Goal: Transaction & Acquisition: Purchase product/service

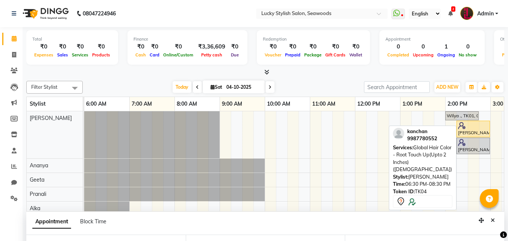
select select "10014"
select select "1110"
select select "tentative"
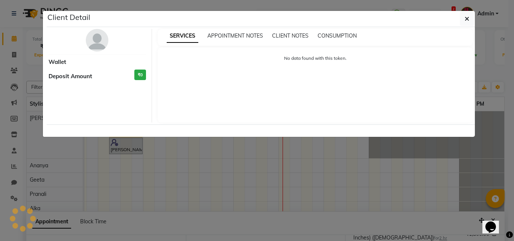
select select "7"
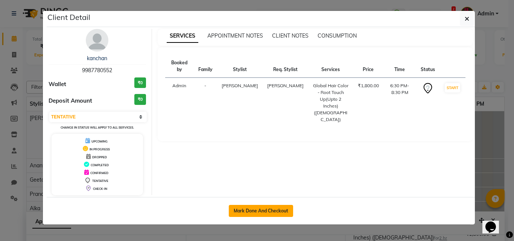
click at [256, 211] on button "Mark Done And Checkout" at bounding box center [261, 211] width 64 height 12
select select "675"
select select "service"
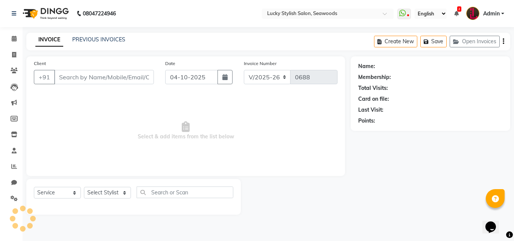
type input "9987780552"
select select "10014"
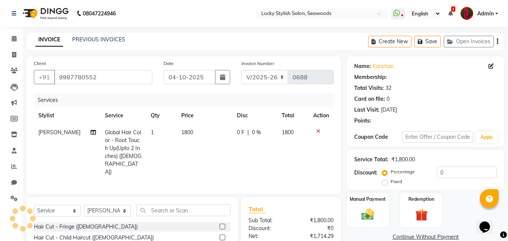
select select "1: Object"
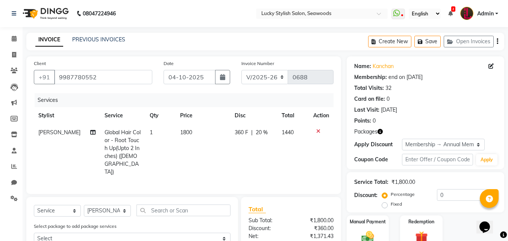
click at [180, 134] on span "1800" at bounding box center [186, 132] width 12 height 7
click at [175, 134] on td "1" at bounding box center [160, 152] width 30 height 56
click at [180, 134] on tr "Raj Global Hair Color - Root Touch Up(Upto 2 Inches) ([DEMOGRAPHIC_DATA]) 1 180…" at bounding box center [184, 152] width 300 height 56
click at [180, 134] on span "1800" at bounding box center [186, 132] width 12 height 7
select select "10014"
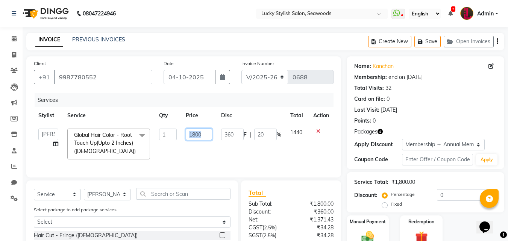
click at [197, 133] on input "1800" at bounding box center [199, 135] width 26 height 12
type input "2000"
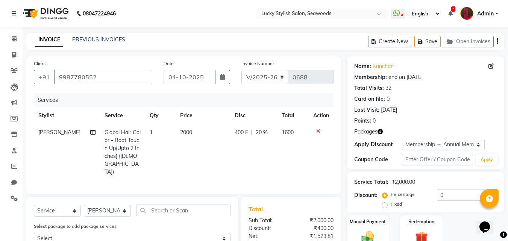
click at [258, 160] on td "400 F | 20 %" at bounding box center [253, 152] width 47 height 56
select select "10014"
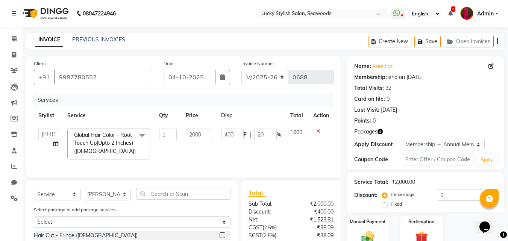
click at [258, 160] on td "400 F | 20 %" at bounding box center [251, 144] width 69 height 40
click at [261, 136] on input "20" at bounding box center [265, 135] width 23 height 12
type input "0"
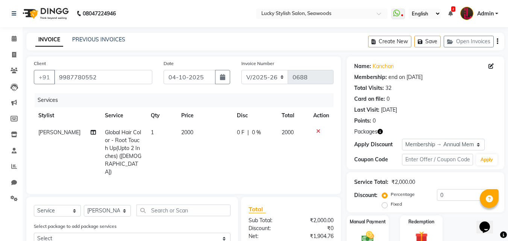
click at [260, 160] on td "0 F | 0 %" at bounding box center [254, 152] width 45 height 56
select select "10014"
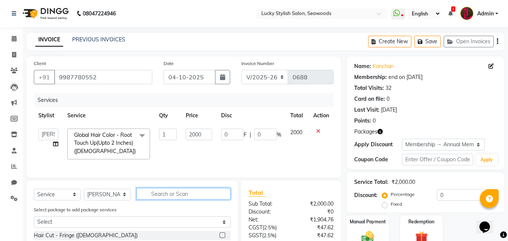
click at [169, 200] on input "text" at bounding box center [184, 194] width 94 height 12
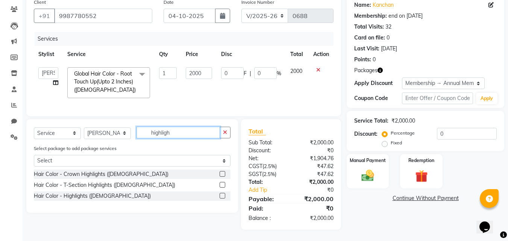
click at [164, 132] on input "highligh" at bounding box center [179, 133] width 84 height 12
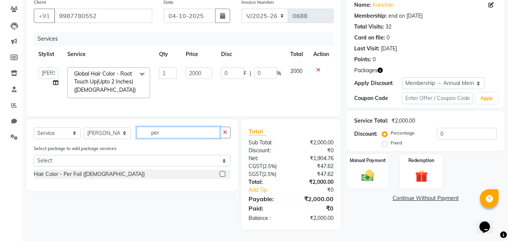
type input "per"
click at [225, 173] on label at bounding box center [223, 174] width 6 height 6
click at [225, 173] on input "checkbox" at bounding box center [222, 174] width 5 height 5
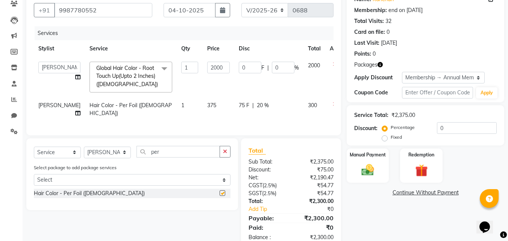
checkbox input "false"
click at [207, 103] on span "375" at bounding box center [211, 105] width 9 height 7
select select "10014"
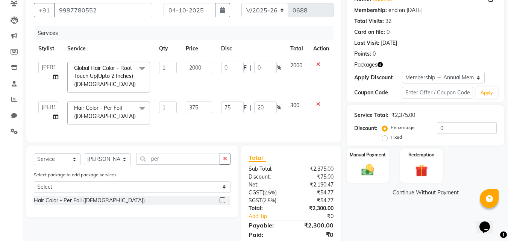
click at [192, 103] on input "375" at bounding box center [199, 108] width 26 height 12
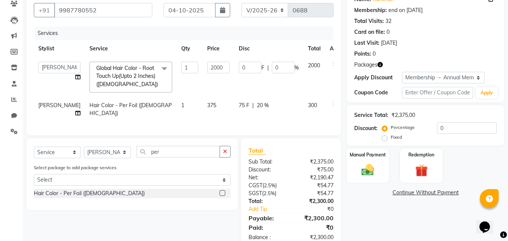
click at [207, 105] on span "375" at bounding box center [211, 105] width 9 height 7
select select "10014"
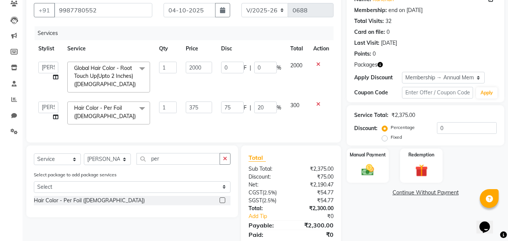
click at [189, 105] on input "375" at bounding box center [199, 108] width 26 height 12
type input "450"
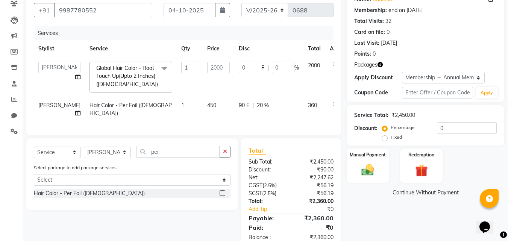
click at [223, 122] on div "Services Stylist Service Qty Price Disc Total Action Alka [PERSON_NAME] Geeta […" at bounding box center [184, 77] width 300 height 102
click at [181, 108] on span "1" at bounding box center [182, 105] width 3 height 7
select select "10014"
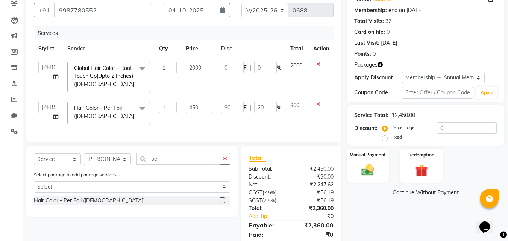
type input "8"
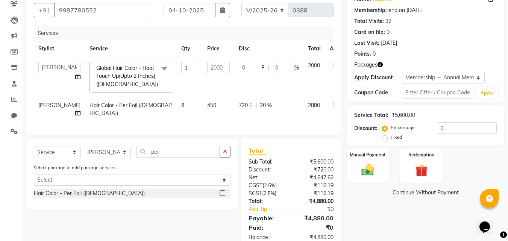
click at [173, 119] on div "Services Stylist Service Qty Price Disc Total Action Alka [PERSON_NAME] Geeta […" at bounding box center [184, 77] width 300 height 102
click at [260, 105] on span "20 %" at bounding box center [266, 106] width 12 height 8
select select "10014"
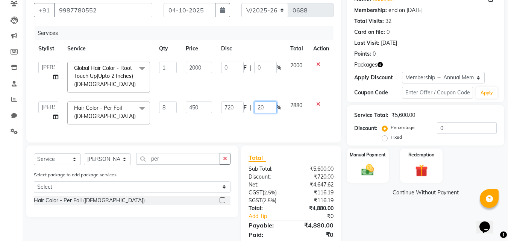
click at [260, 108] on input "20" at bounding box center [265, 108] width 23 height 12
type input "30"
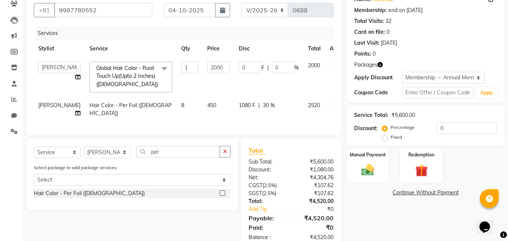
click at [281, 124] on div "Services Stylist Service Qty Price Disc Total Action Alka [PERSON_NAME] Geeta […" at bounding box center [184, 77] width 300 height 102
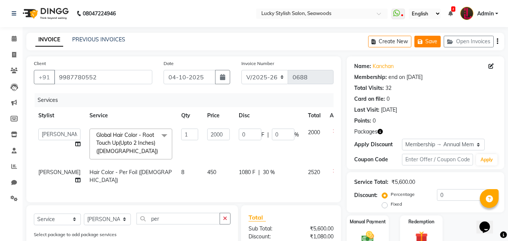
click at [426, 38] on button "Save" at bounding box center [427, 42] width 26 height 12
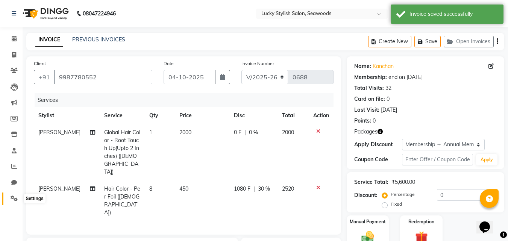
click at [17, 198] on icon at bounding box center [14, 199] width 7 height 6
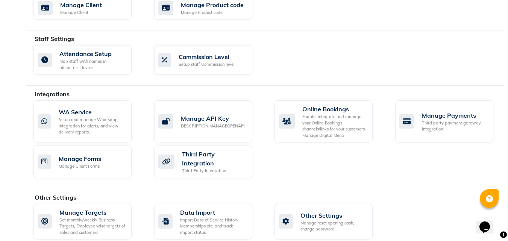
scroll to position [185, 0]
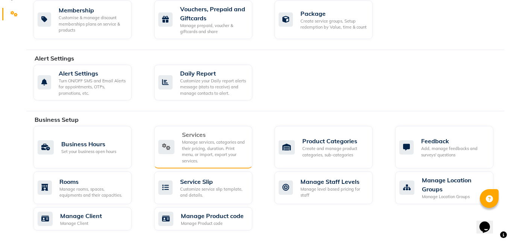
click at [239, 141] on div "Manage services, categories and their pricing, duration. Print menu, or import,…" at bounding box center [214, 151] width 64 height 25
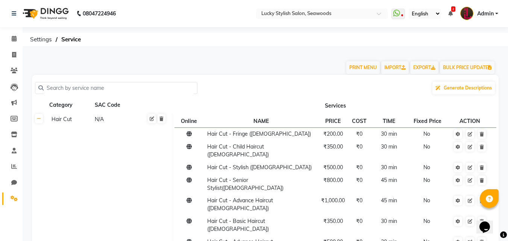
click at [115, 88] on input "text" at bounding box center [119, 88] width 150 height 12
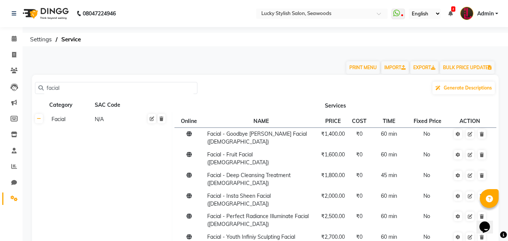
type input "facial"
click at [85, 122] on div "Facial" at bounding box center [70, 119] width 42 height 9
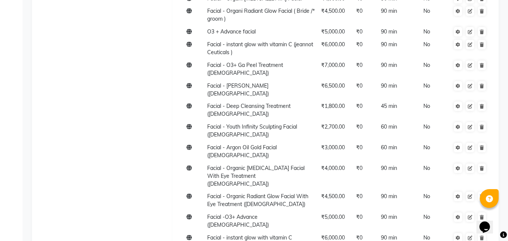
scroll to position [302, 0]
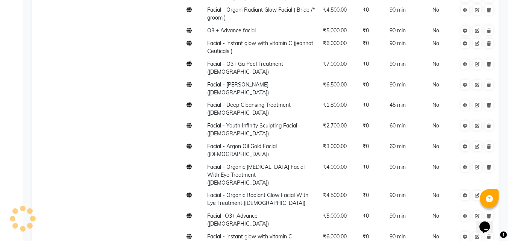
type input "Bio Korean Facial (Basic)"
type input "3500"
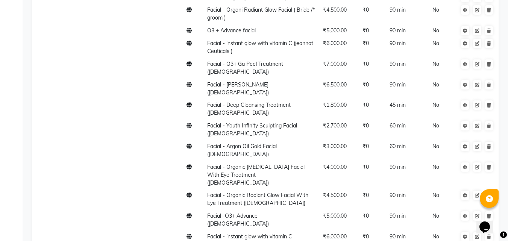
type input "45"
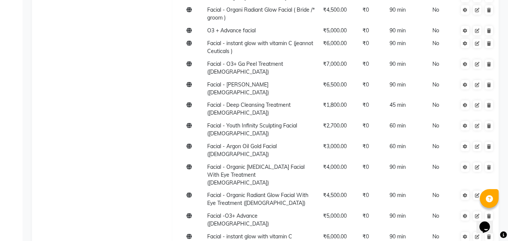
type input "FYC Korean Glass Facial"
type input "5500"
type input "90"
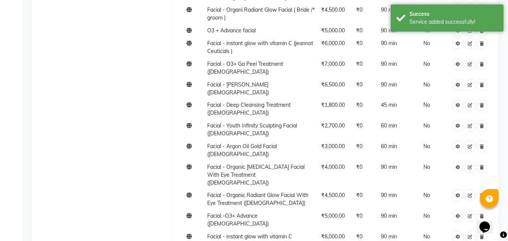
scroll to position [327, 0]
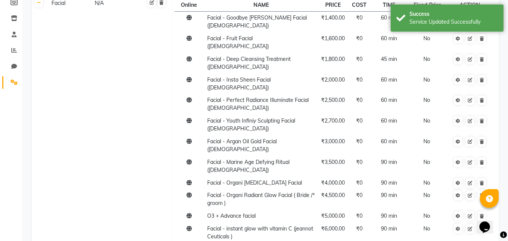
scroll to position [0, 0]
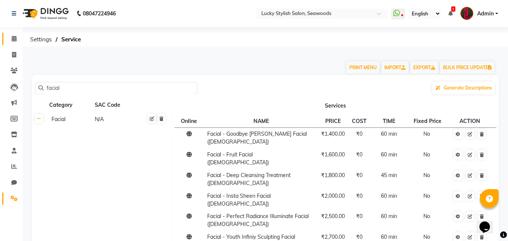
click at [7, 38] on link "Calendar" at bounding box center [11, 39] width 18 height 12
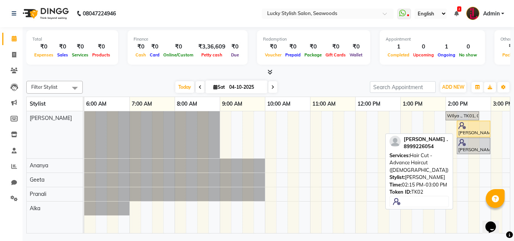
click at [469, 130] on div "[PERSON_NAME] ., TK02, 02:15 PM-03:00 PM, Hair Cut - Advance Haircut ([DEMOGRAP…" at bounding box center [473, 129] width 32 height 14
select select "1"
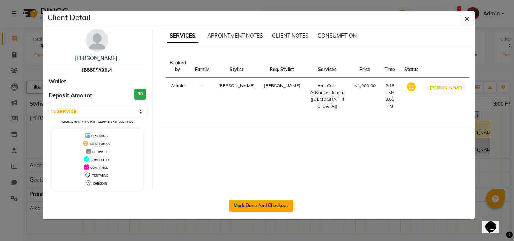
click at [268, 208] on button "Mark Done And Checkout" at bounding box center [261, 206] width 64 height 12
select select "service"
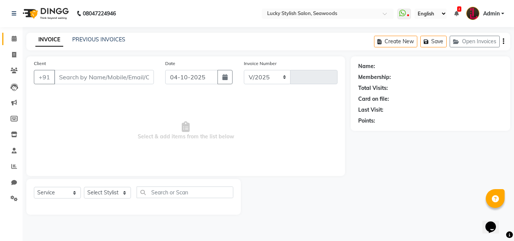
select select "675"
type input "0688"
type input "8999226054"
select select "10014"
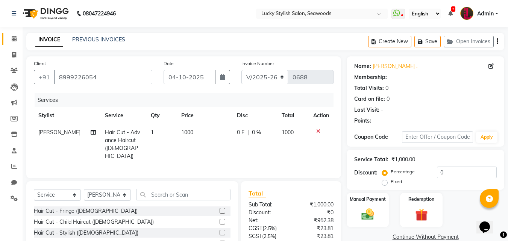
select select "1: Object"
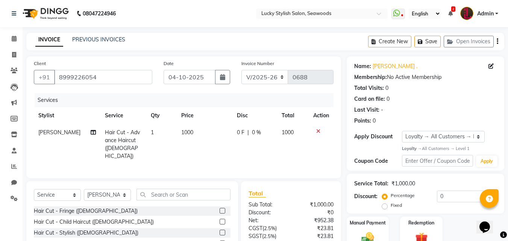
click at [181, 133] on span "1000" at bounding box center [187, 132] width 12 height 7
click at [177, 133] on td "1" at bounding box center [161, 144] width 30 height 41
click at [181, 133] on tr "Raj Hair Cut - Advance Haircut ([DEMOGRAPHIC_DATA]) 1 1000 0 F | 0 % 1000" at bounding box center [184, 144] width 300 height 41
click at [181, 133] on span "1000" at bounding box center [187, 132] width 12 height 7
select select "10014"
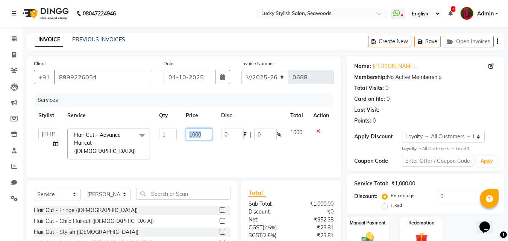
click at [199, 138] on input "1000" at bounding box center [199, 135] width 26 height 12
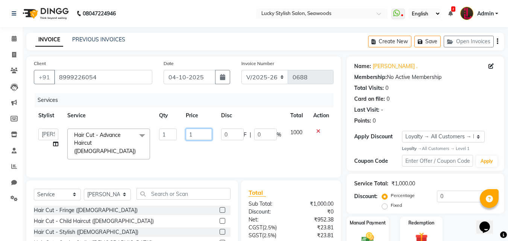
click at [199, 138] on input "1" at bounding box center [199, 135] width 26 height 12
type input "1100"
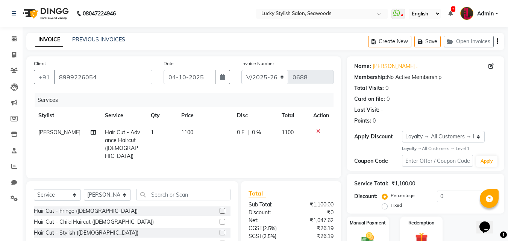
click at [227, 149] on tr "Raj Hair Cut - Advance Haircut ([DEMOGRAPHIC_DATA]) 1 1100 0 F | 0 % 1100" at bounding box center [184, 144] width 300 height 41
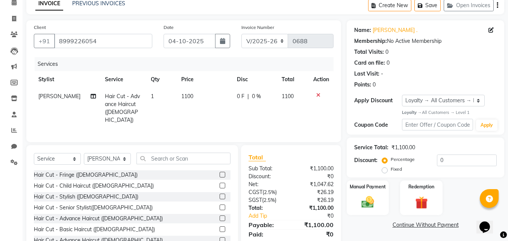
scroll to position [60, 0]
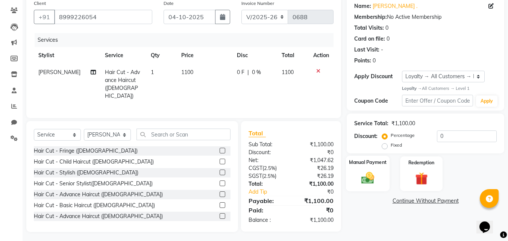
click at [378, 169] on div "Manual Payment" at bounding box center [368, 174] width 44 height 36
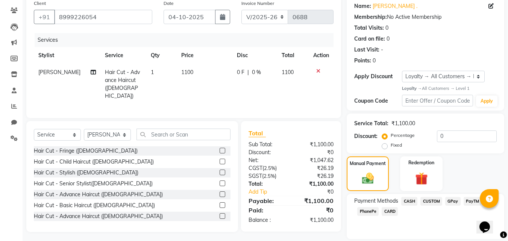
click at [454, 201] on span "GPay" at bounding box center [452, 201] width 15 height 9
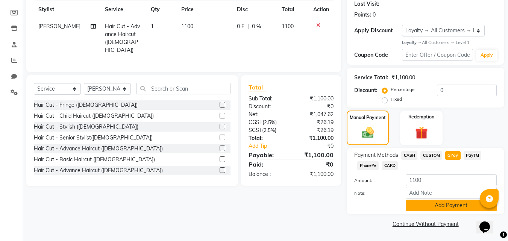
click at [445, 205] on button "Add Payment" at bounding box center [451, 206] width 91 height 12
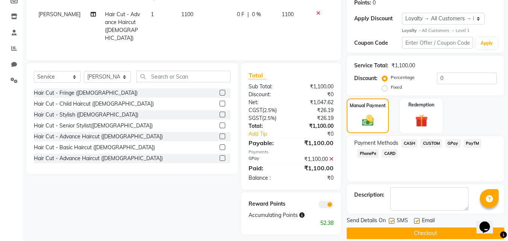
scroll to position [128, 0]
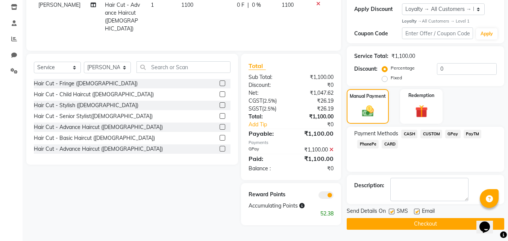
click at [407, 224] on button "Checkout" at bounding box center [426, 224] width 158 height 12
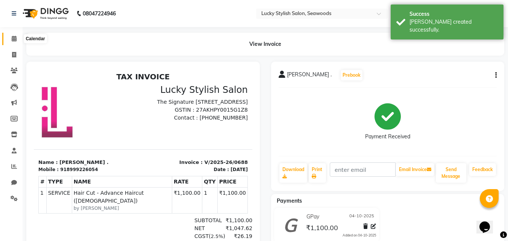
click at [13, 38] on icon at bounding box center [14, 39] width 5 height 6
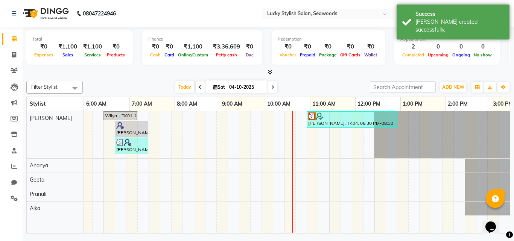
scroll to position [0, 342]
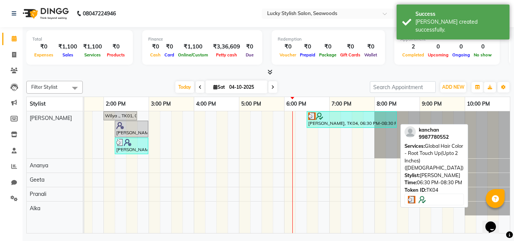
click at [325, 114] on div at bounding box center [351, 116] width 87 height 8
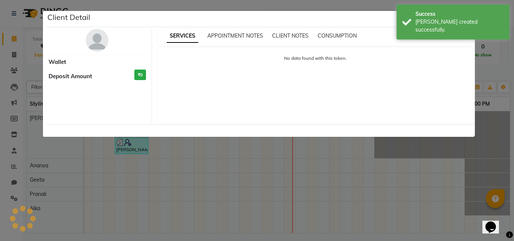
select select "3"
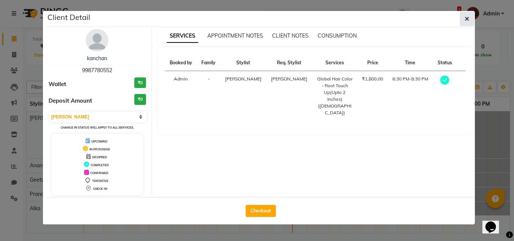
click at [468, 14] on button "button" at bounding box center [467, 19] width 14 height 14
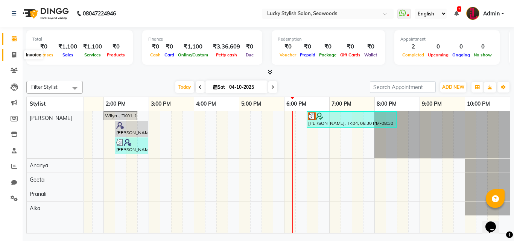
click at [14, 51] on span at bounding box center [14, 55] width 13 height 9
select select "service"
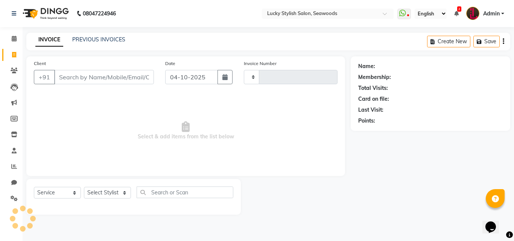
type input "0689"
select select "675"
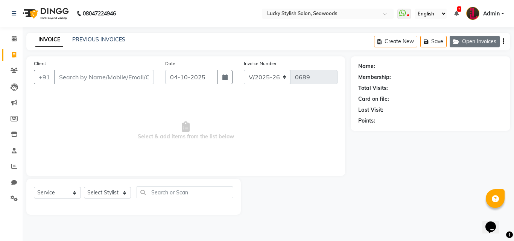
click at [470, 37] on button "Open Invoices" at bounding box center [474, 42] width 50 height 12
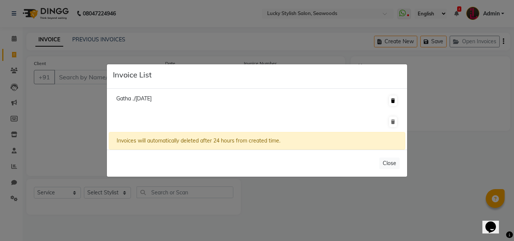
click at [394, 100] on icon at bounding box center [393, 101] width 4 height 5
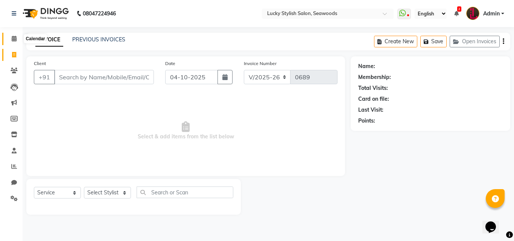
click at [14, 35] on span at bounding box center [14, 39] width 13 height 9
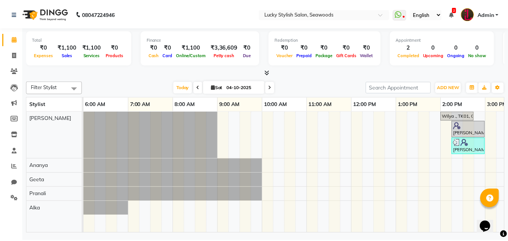
scroll to position [0, 342]
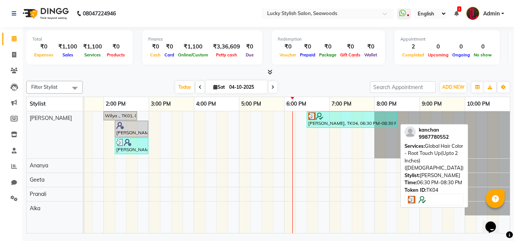
click at [328, 121] on div "[PERSON_NAME], TK04, 06:30 PM-08:30 PM, Global Hair Color - Root Touch Up(Upto …" at bounding box center [351, 119] width 88 height 14
select select "3"
click at [328, 121] on div "[PERSON_NAME], TK04, 06:30 PM-08:30 PM, Global Hair Color - Root Touch Up(Upto …" at bounding box center [351, 119] width 88 height 14
select select "3"
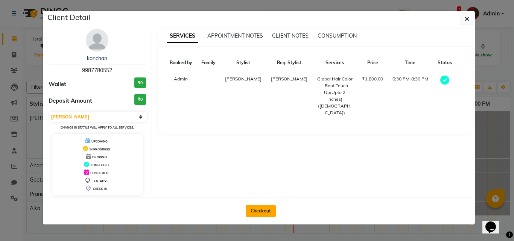
click at [261, 209] on button "Checkout" at bounding box center [261, 211] width 30 height 12
select select "675"
select select "service"
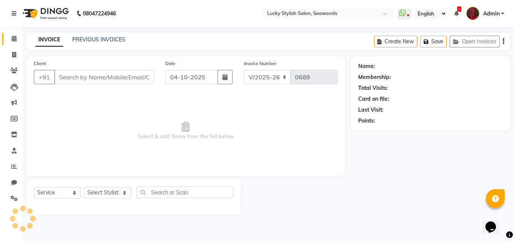
type input "9987780552"
select select "10014"
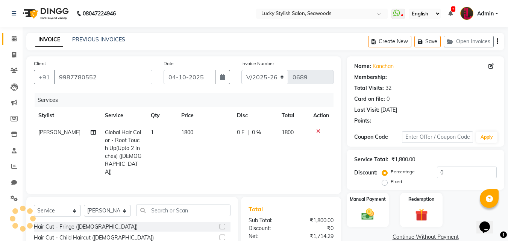
select select "1: Object"
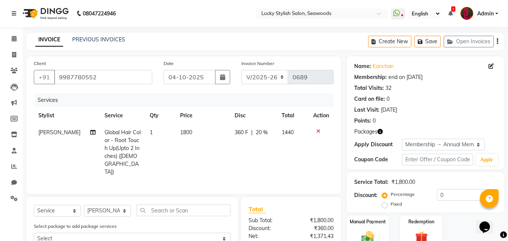
click at [136, 136] on td "Global Hair Color - Root Touch Up(Upto 2 Inches) ([DEMOGRAPHIC_DATA])" at bounding box center [123, 152] width 46 height 56
select select "10014"
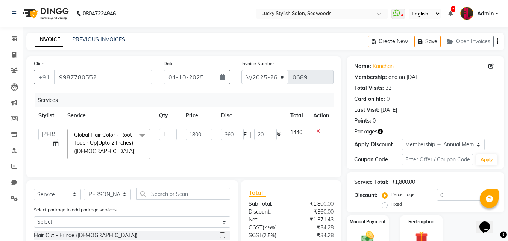
click at [136, 136] on span at bounding box center [142, 136] width 15 height 14
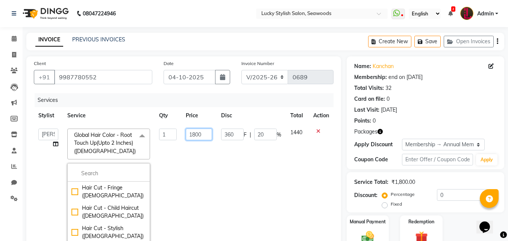
click at [199, 134] on input "1800" at bounding box center [199, 135] width 26 height 12
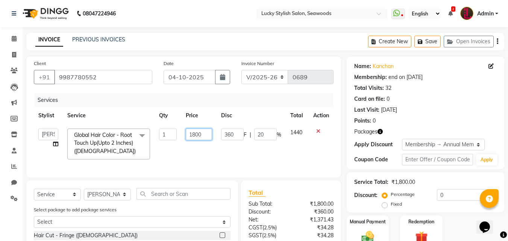
click at [199, 134] on input "1800" at bounding box center [199, 135] width 26 height 12
type input "2000"
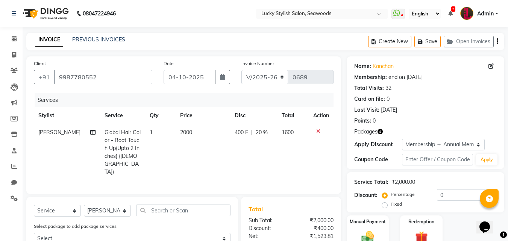
click at [220, 152] on tr "Raj Global Hair Color - Root Touch Up(Upto 2 Inches) ([DEMOGRAPHIC_DATA]) 1 200…" at bounding box center [184, 152] width 300 height 56
click at [259, 130] on span "20 %" at bounding box center [262, 133] width 12 height 8
select select "10014"
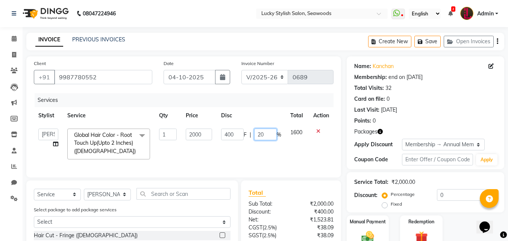
click at [259, 130] on input "20" at bounding box center [265, 135] width 23 height 12
type input "0"
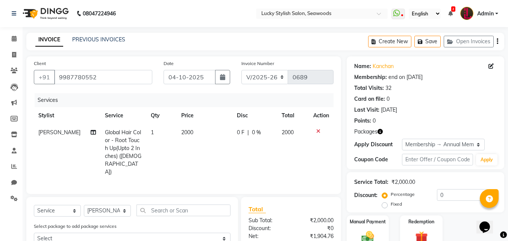
click at [221, 159] on tr "Raj Global Hair Color - Root Touch Up(Upto 2 Inches) ([DEMOGRAPHIC_DATA]) 1 200…" at bounding box center [184, 152] width 300 height 56
click at [162, 205] on input "text" at bounding box center [184, 211] width 94 height 12
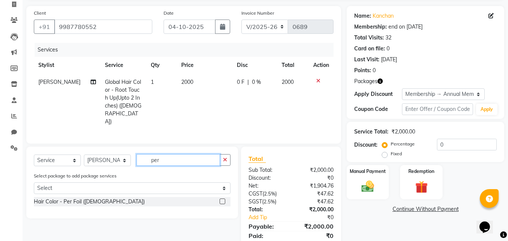
scroll to position [68, 0]
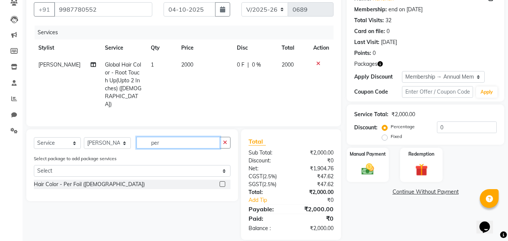
type input "per"
click at [221, 181] on label at bounding box center [223, 184] width 6 height 6
click at [221, 182] on input "checkbox" at bounding box center [222, 184] width 5 height 5
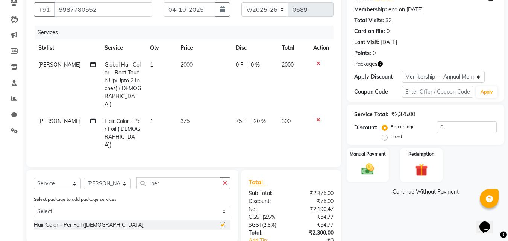
checkbox input "false"
click at [149, 113] on td "1" at bounding box center [161, 133] width 30 height 41
select select "10014"
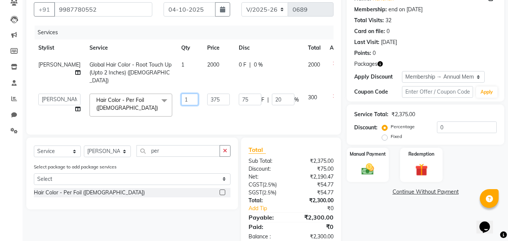
click at [181, 94] on input "1" at bounding box center [189, 100] width 17 height 12
type input "8"
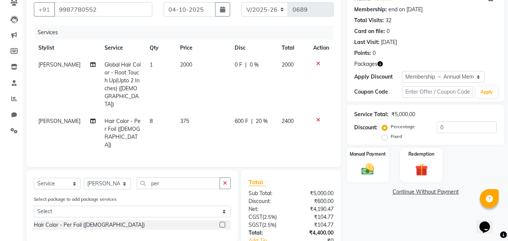
click at [202, 113] on td "375" at bounding box center [203, 133] width 55 height 41
select select "10014"
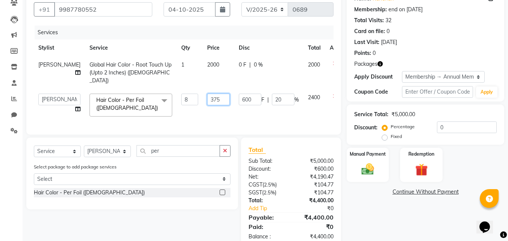
click at [207, 96] on input "375" at bounding box center [218, 100] width 23 height 12
type input "450"
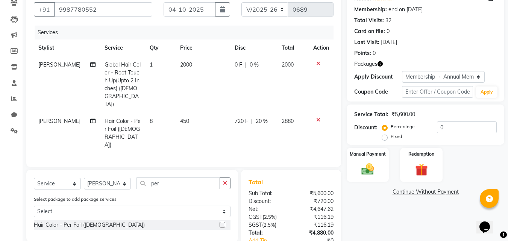
click at [224, 113] on tr "Raj Hair Color - Per Foil ([DEMOGRAPHIC_DATA]) 8 450 720 F | 20 % 2880" at bounding box center [184, 133] width 300 height 41
click at [263, 117] on span "20 %" at bounding box center [262, 121] width 12 height 8
select select "10014"
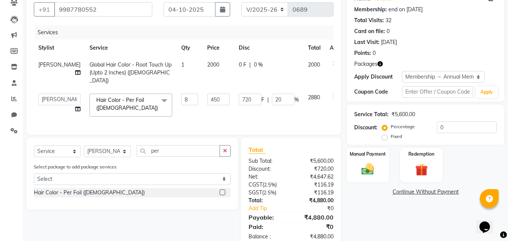
click at [263, 102] on td "720 F | 20 %" at bounding box center [268, 105] width 69 height 32
click at [272, 94] on input "20" at bounding box center [283, 100] width 23 height 12
type input "30"
click at [304, 112] on td "2880" at bounding box center [315, 105] width 22 height 32
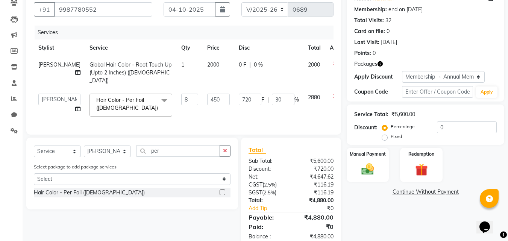
select select "10014"
click at [100, 149] on select "Select Stylist Alka [PERSON_NAME] Geeta [PERSON_NAME]" at bounding box center [107, 152] width 47 height 12
select select "87853"
click at [84, 146] on select "Select Stylist Alka [PERSON_NAME] Geeta [PERSON_NAME]" at bounding box center [107, 152] width 47 height 12
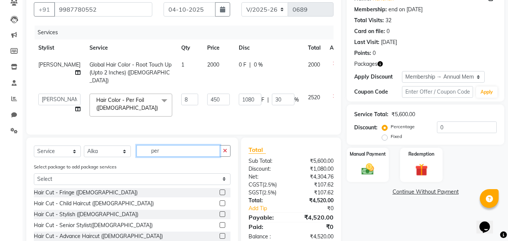
click at [157, 149] on input "per" at bounding box center [179, 151] width 84 height 12
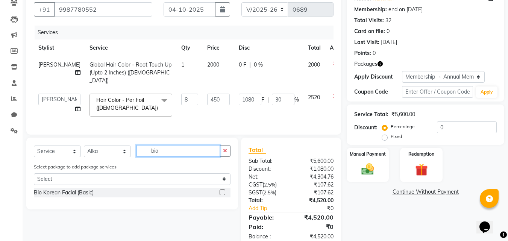
type input "bio"
click at [223, 191] on label at bounding box center [223, 193] width 6 height 6
click at [223, 191] on input "checkbox" at bounding box center [222, 192] width 5 height 5
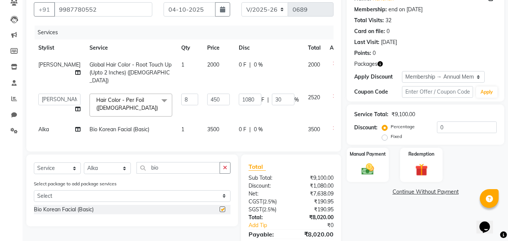
checkbox input "false"
click at [254, 126] on span "0 %" at bounding box center [258, 130] width 9 height 8
click at [257, 126] on td "0 F | 0 %" at bounding box center [268, 129] width 69 height 17
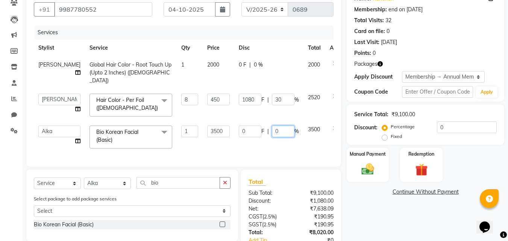
click at [272, 126] on input "0" at bounding box center [283, 132] width 23 height 12
type input "30"
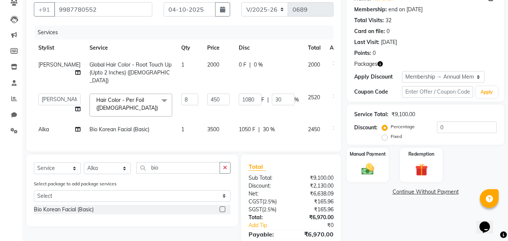
click at [261, 136] on div "Services Stylist Service Qty Price Disc Total Action Raj Global Hair Color - Ro…" at bounding box center [184, 85] width 300 height 118
click at [158, 168] on input "bio" at bounding box center [179, 168] width 84 height 12
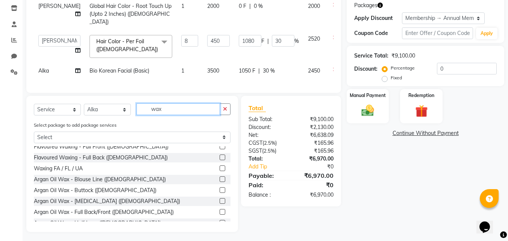
scroll to position [150, 0]
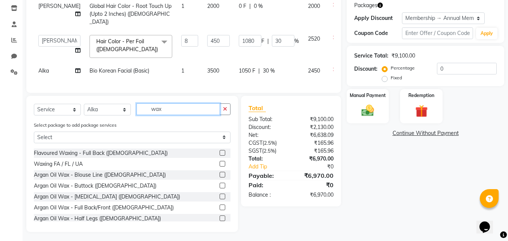
type input "wax"
click at [220, 161] on label at bounding box center [223, 164] width 6 height 6
click at [220, 162] on input "checkbox" at bounding box center [222, 164] width 5 height 5
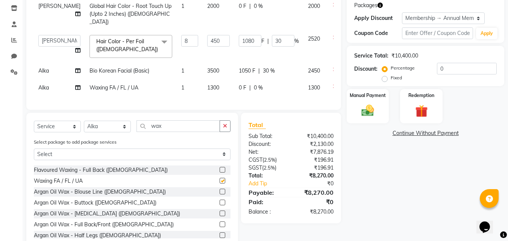
checkbox input "false"
click at [207, 84] on span "1300" at bounding box center [213, 87] width 12 height 7
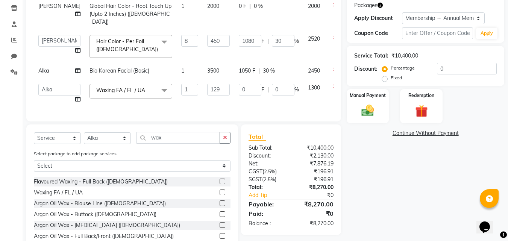
type input "1299"
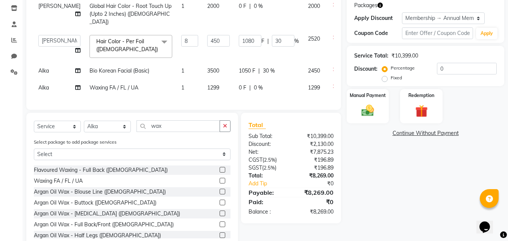
click at [199, 92] on div "Services Stylist Service Qty Price Disc Total Action Raj Global Hair Color - Ro…" at bounding box center [184, 34] width 300 height 135
click at [182, 126] on input "wax" at bounding box center [179, 126] width 84 height 12
type input "w"
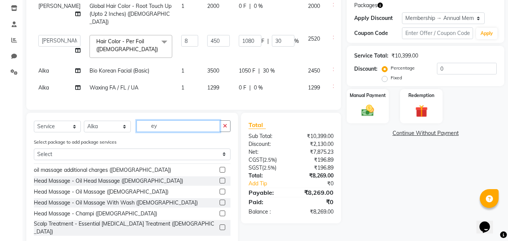
scroll to position [0, 0]
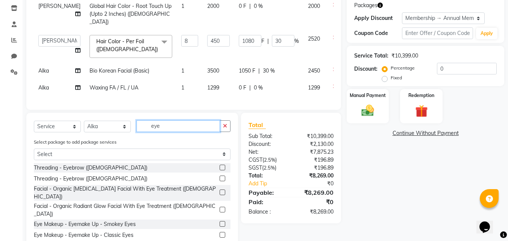
type input "eye"
click at [223, 165] on label at bounding box center [223, 168] width 6 height 6
click at [223, 165] on input "checkbox" at bounding box center [222, 167] width 5 height 5
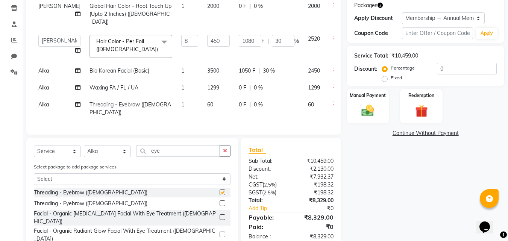
checkbox input "false"
click at [153, 145] on input "eye" at bounding box center [179, 151] width 84 height 12
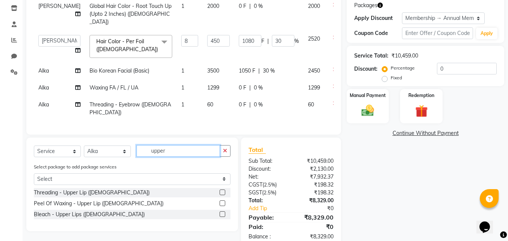
type input "upper"
click at [223, 190] on label at bounding box center [223, 193] width 6 height 6
click at [223, 190] on input "checkbox" at bounding box center [222, 192] width 5 height 5
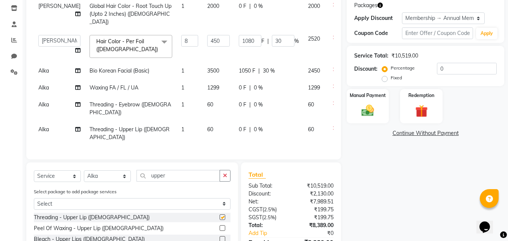
checkbox input "false"
click at [155, 170] on input "upper" at bounding box center [179, 176] width 84 height 12
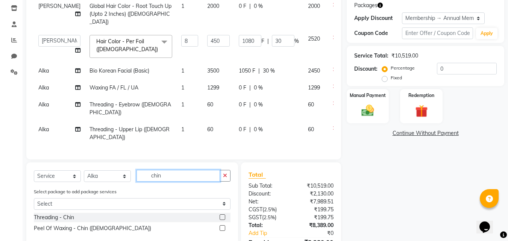
type input "chin"
click at [223, 214] on label at bounding box center [223, 217] width 6 height 6
click at [223, 215] on input "checkbox" at bounding box center [222, 217] width 5 height 5
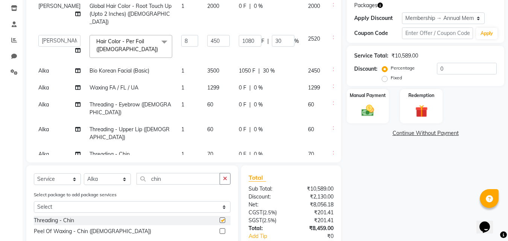
checkbox input "false"
click at [203, 146] on td "70" at bounding box center [219, 154] width 32 height 17
click at [207, 150] on input "70" at bounding box center [218, 156] width 23 height 12
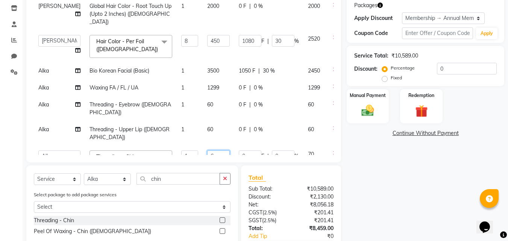
type input "60"
click at [209, 140] on div "Services Stylist Service Qty Price Disc Total Action Raj Global Hair Color - Ro…" at bounding box center [184, 61] width 300 height 188
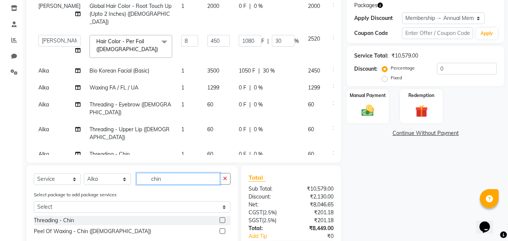
click at [152, 173] on input "chin" at bounding box center [179, 179] width 84 height 12
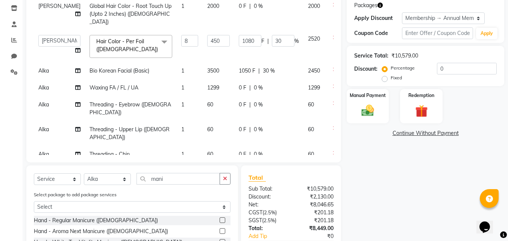
click at [371, 205] on div "Name: [PERSON_NAME] Membership: end on [DATE] Total Visits: 32 Card on file: 0 …" at bounding box center [428, 116] width 163 height 372
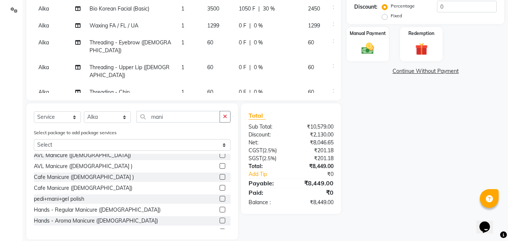
scroll to position [75, 0]
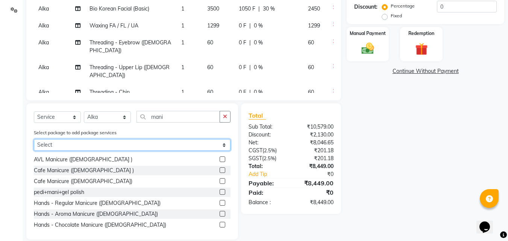
click at [149, 139] on select "Select Complementary Services" at bounding box center [132, 145] width 197 height 12
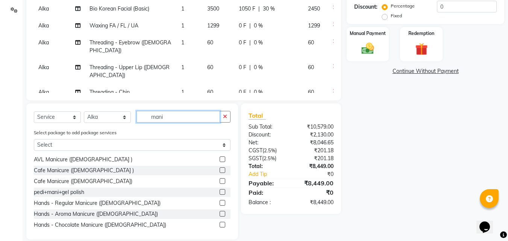
click at [170, 111] on input "mani" at bounding box center [179, 117] width 84 height 12
type input "m"
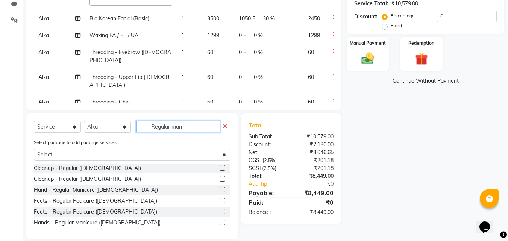
scroll to position [163, 0]
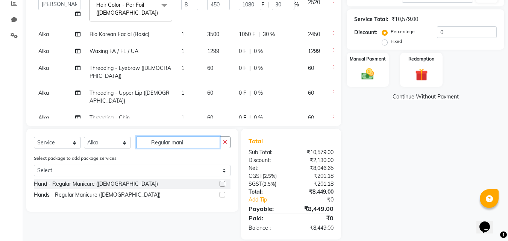
type input "Regular mani"
click at [223, 181] on label at bounding box center [223, 184] width 6 height 6
click at [223, 182] on input "checkbox" at bounding box center [222, 184] width 5 height 5
checkbox input "false"
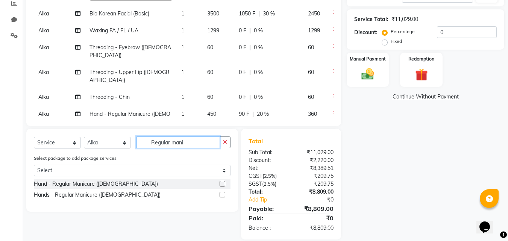
click at [188, 141] on input "Regular mani" at bounding box center [179, 143] width 84 height 12
type input "Regular pedi"
click at [222, 179] on div at bounding box center [225, 183] width 11 height 9
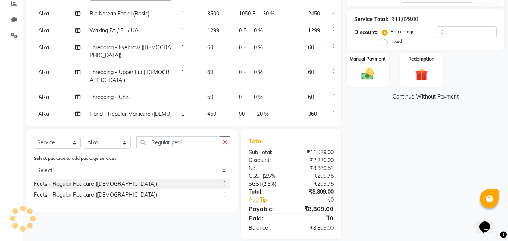
click at [222, 183] on label at bounding box center [223, 184] width 6 height 6
click at [222, 183] on input "checkbox" at bounding box center [222, 184] width 5 height 5
checkbox input "false"
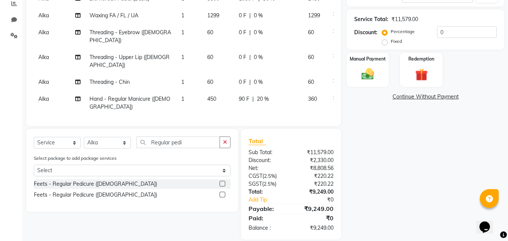
click at [207, 120] on span "550" at bounding box center [211, 123] width 9 height 7
click at [207, 120] on input "550" at bounding box center [218, 126] width 23 height 12
type input "549"
click at [234, 91] on td "90 F | 20 %" at bounding box center [268, 103] width 69 height 25
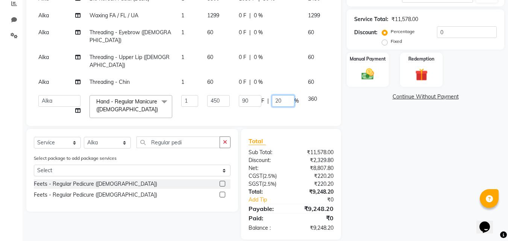
click at [272, 95] on input "20" at bounding box center [283, 101] width 23 height 12
type input "0"
click at [254, 93] on tbody "Raj Global Hair Color - Root Touch Up(Upto 2 Inches) ([DEMOGRAPHIC_DATA]) 1 200…" at bounding box center [192, 37] width 317 height 222
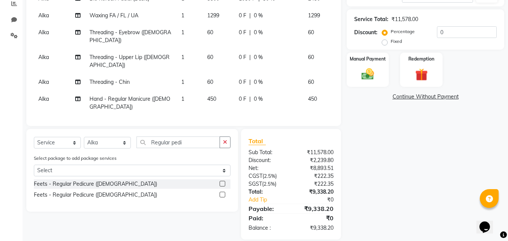
click at [264, 120] on span "20 %" at bounding box center [270, 124] width 12 height 8
click at [247, 120] on div "109.8 F | 20 %" at bounding box center [269, 126] width 60 height 12
click at [272, 120] on input "20" at bounding box center [283, 126] width 23 height 12
click at [267, 95] on div "0 F | 0 %" at bounding box center [269, 99] width 60 height 8
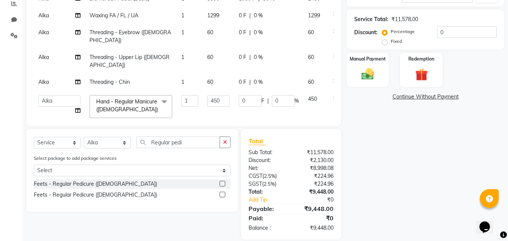
click at [414, 141] on div "Name: [PERSON_NAME] Membership: end on [DATE] Total Visits: 32 Card on file: 0 …" at bounding box center [428, 67] width 163 height 346
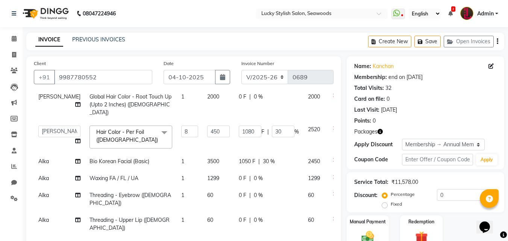
scroll to position [173, 0]
